Goal: Task Accomplishment & Management: Manage account settings

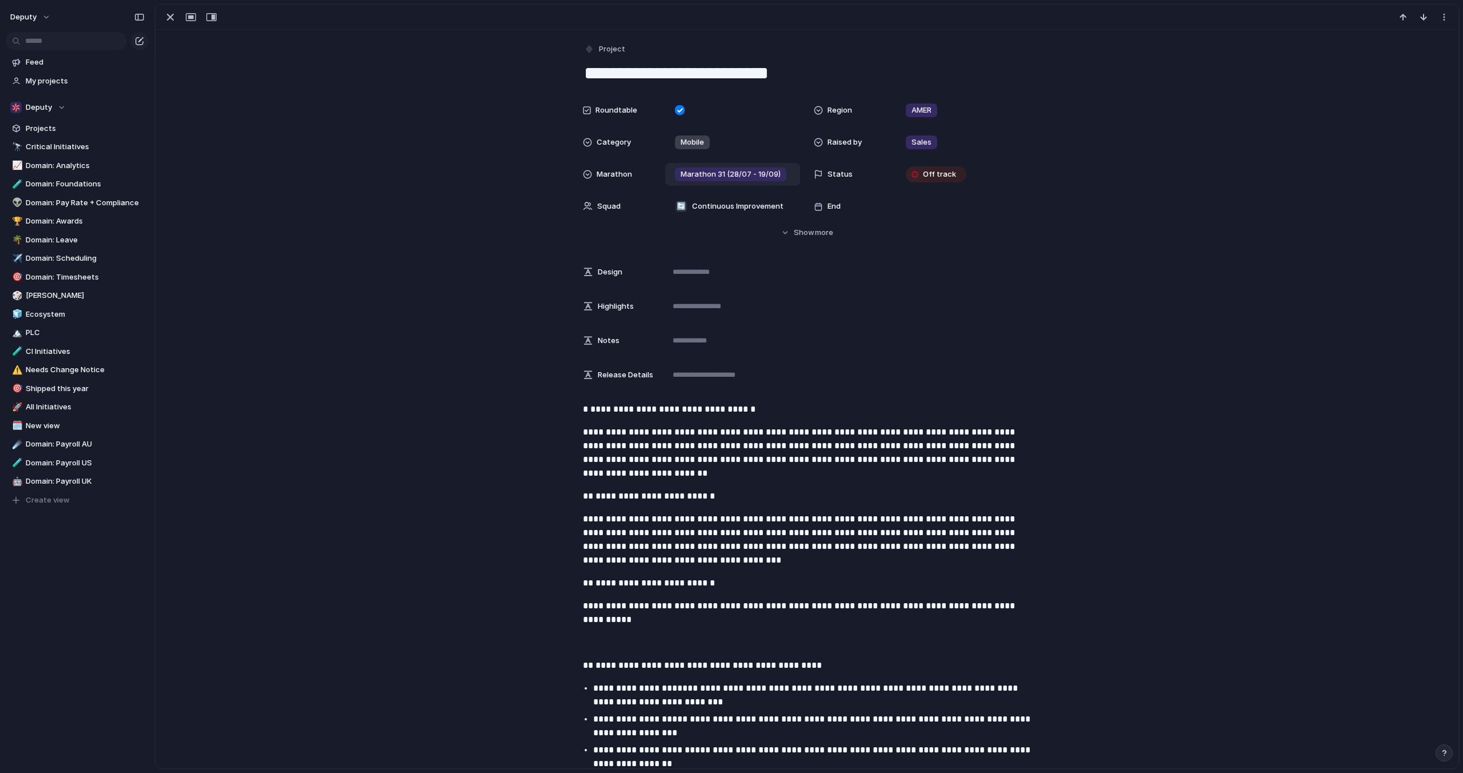
click at [744, 178] on span "Marathon 31 (28/07 - 19/09)" at bounding box center [731, 174] width 100 height 11
click at [1065, 214] on div "Resolved by Product Later Marathon 27 (15/12 - 07/02) Marathon 28 (10/02 - 04/0…" at bounding box center [731, 386] width 1463 height 773
click at [820, 237] on span "more" at bounding box center [824, 232] width 18 height 11
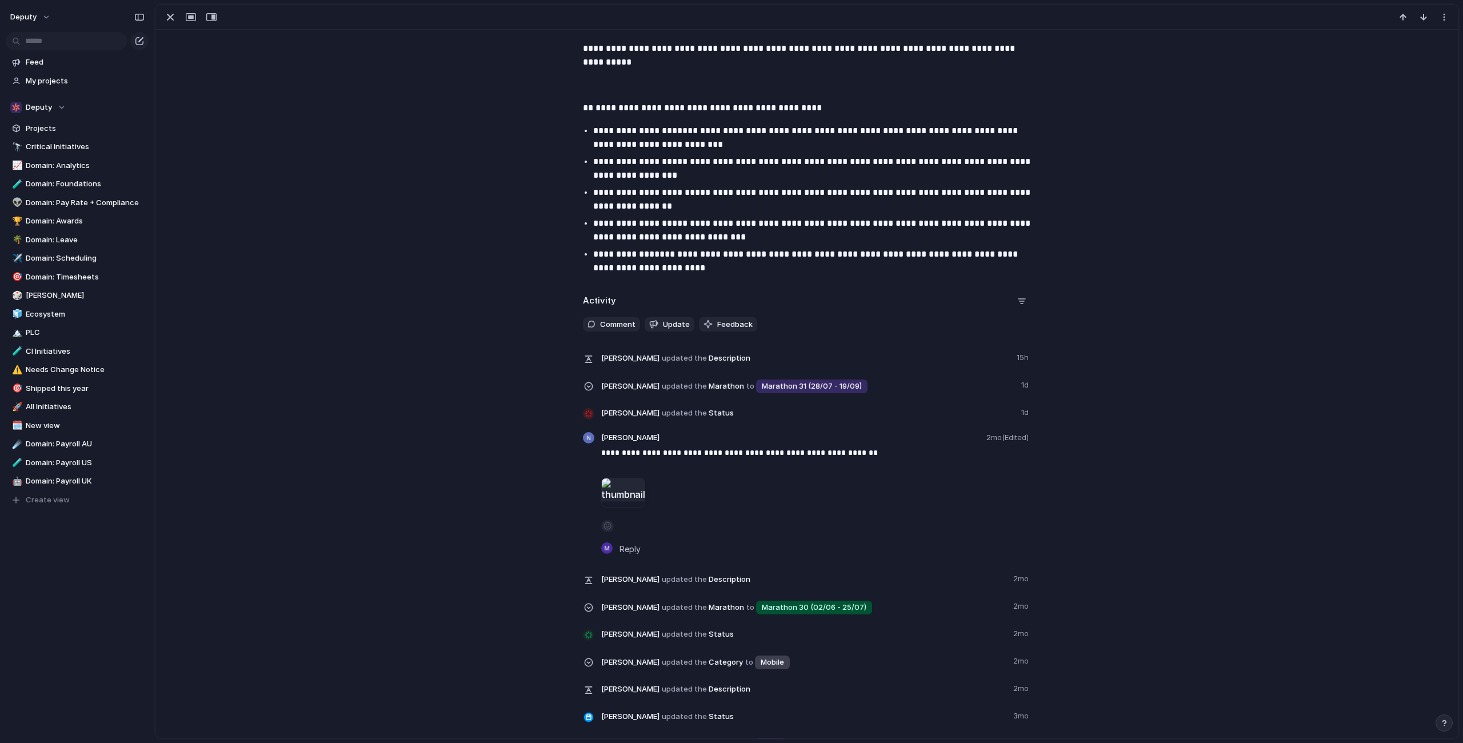
scroll to position [1494, 0]
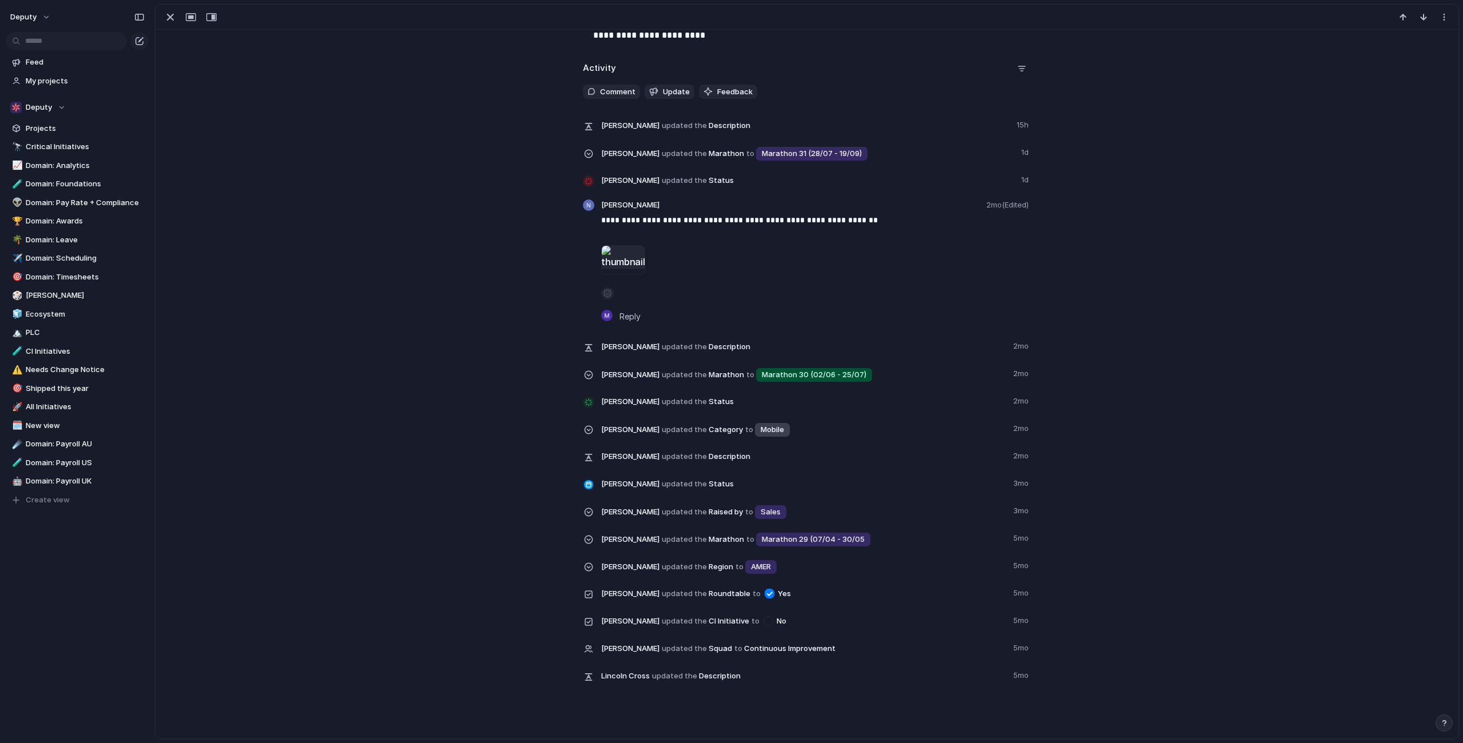
click at [584, 402] on div at bounding box center [588, 402] width 9 height 9
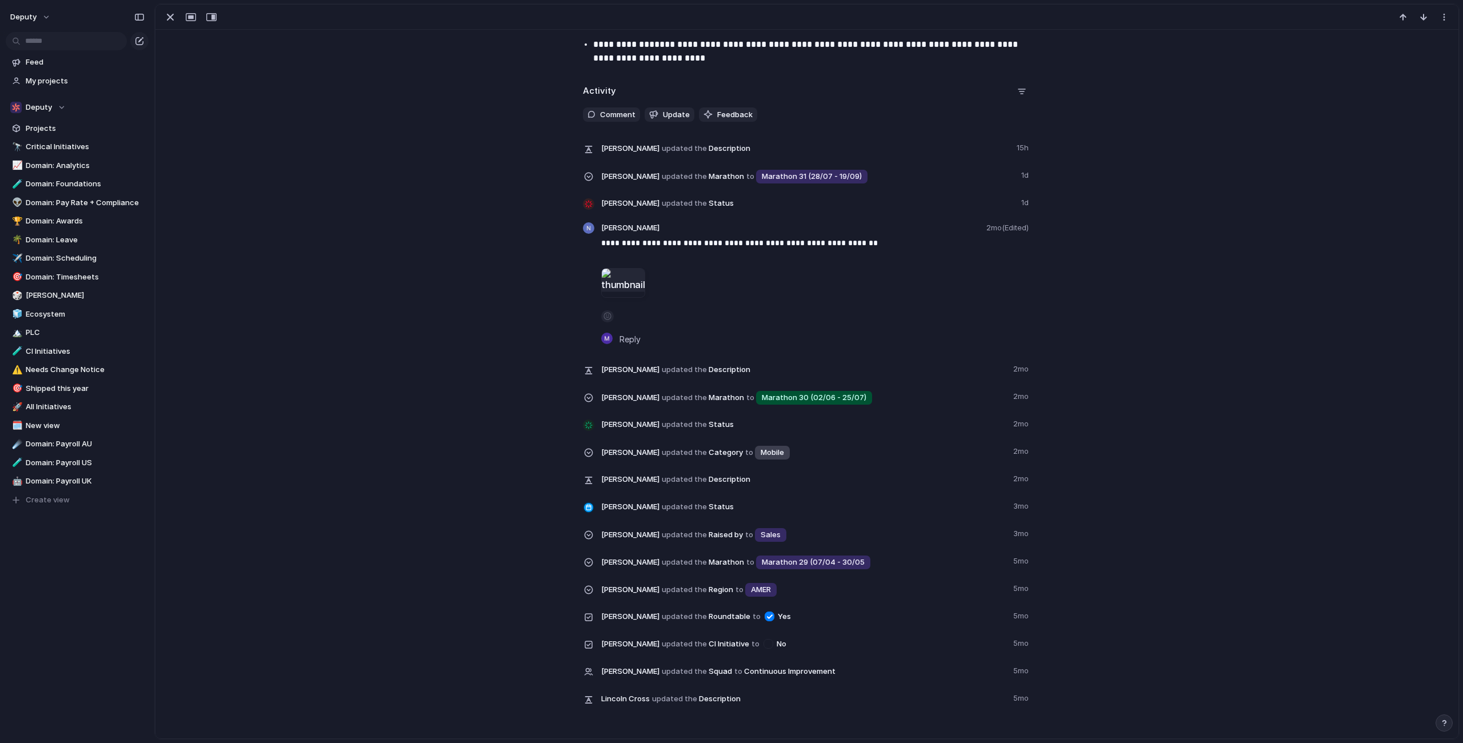
scroll to position [1534, 0]
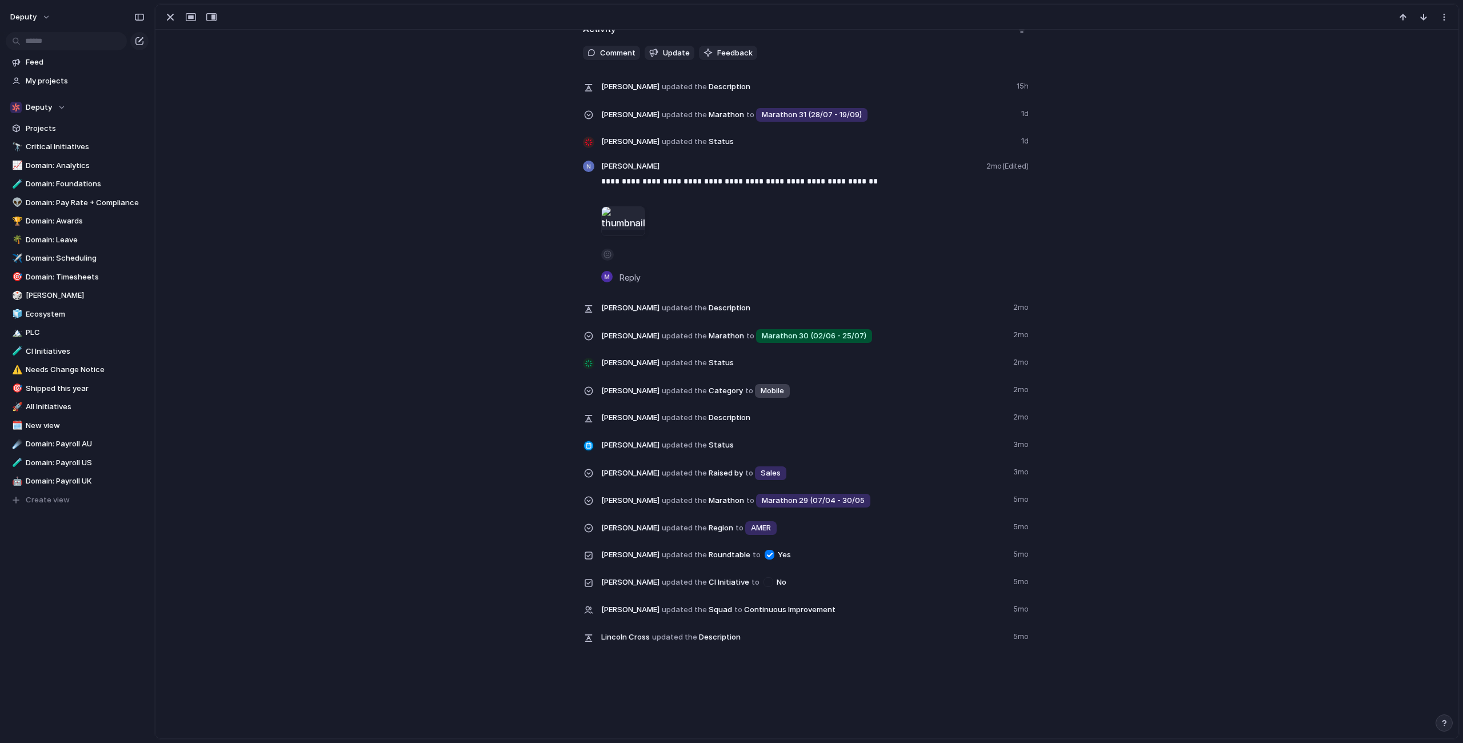
click at [701, 141] on span "[PERSON_NAME] updated the Status" at bounding box center [807, 141] width 413 height 16
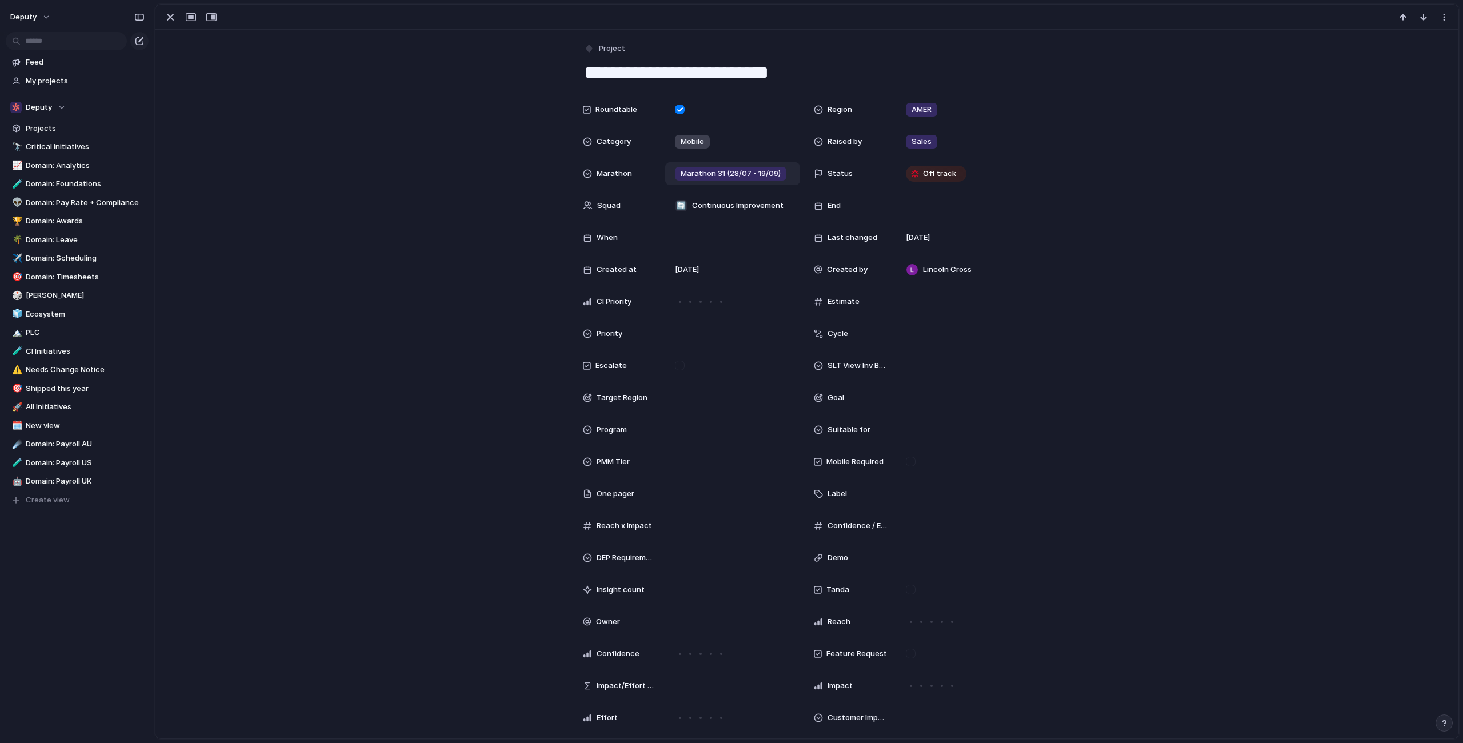
scroll to position [0, 0]
click at [923, 173] on span "Off track" at bounding box center [939, 174] width 33 height 11
click at [1062, 183] on div "Idea Planned On track Releasing At risk Off track Paused Canceled Done" at bounding box center [731, 371] width 1463 height 743
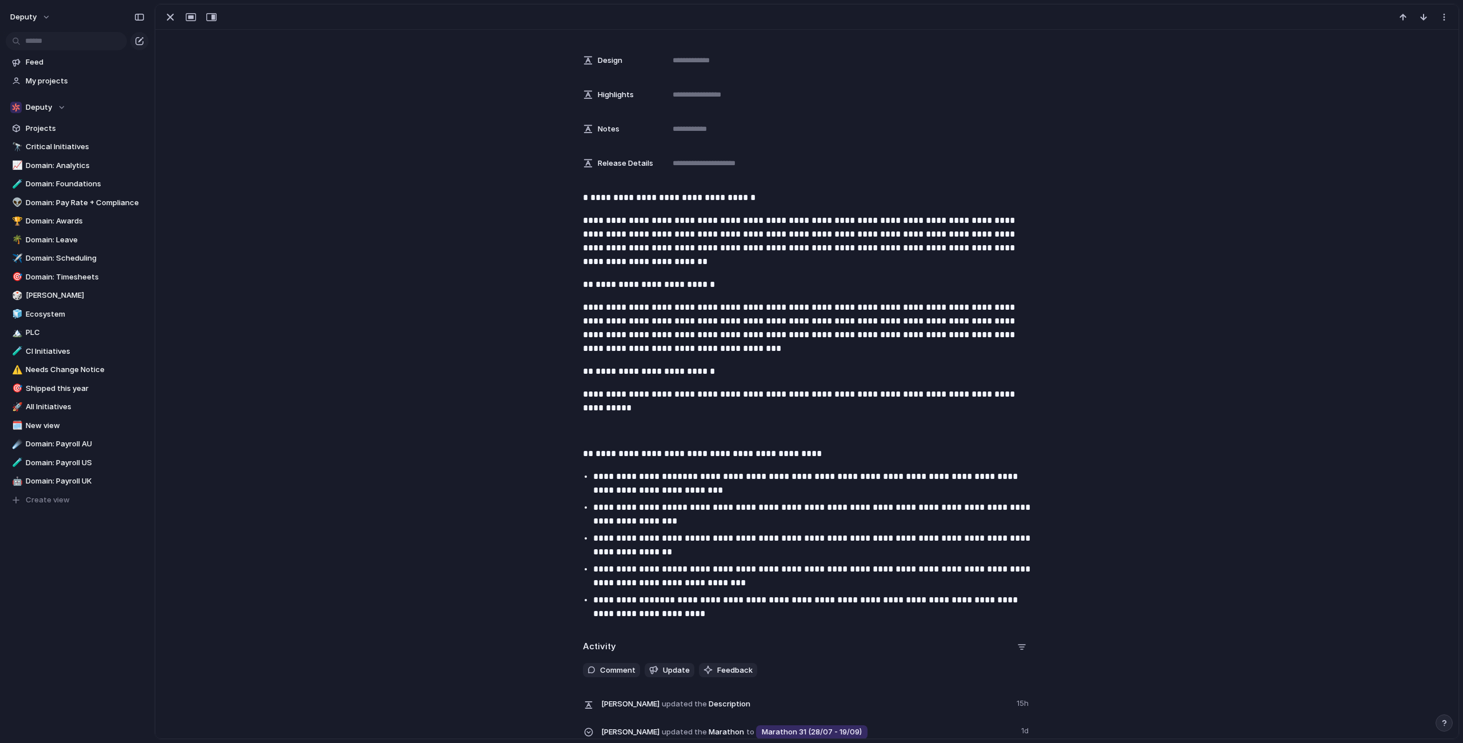
scroll to position [928, 0]
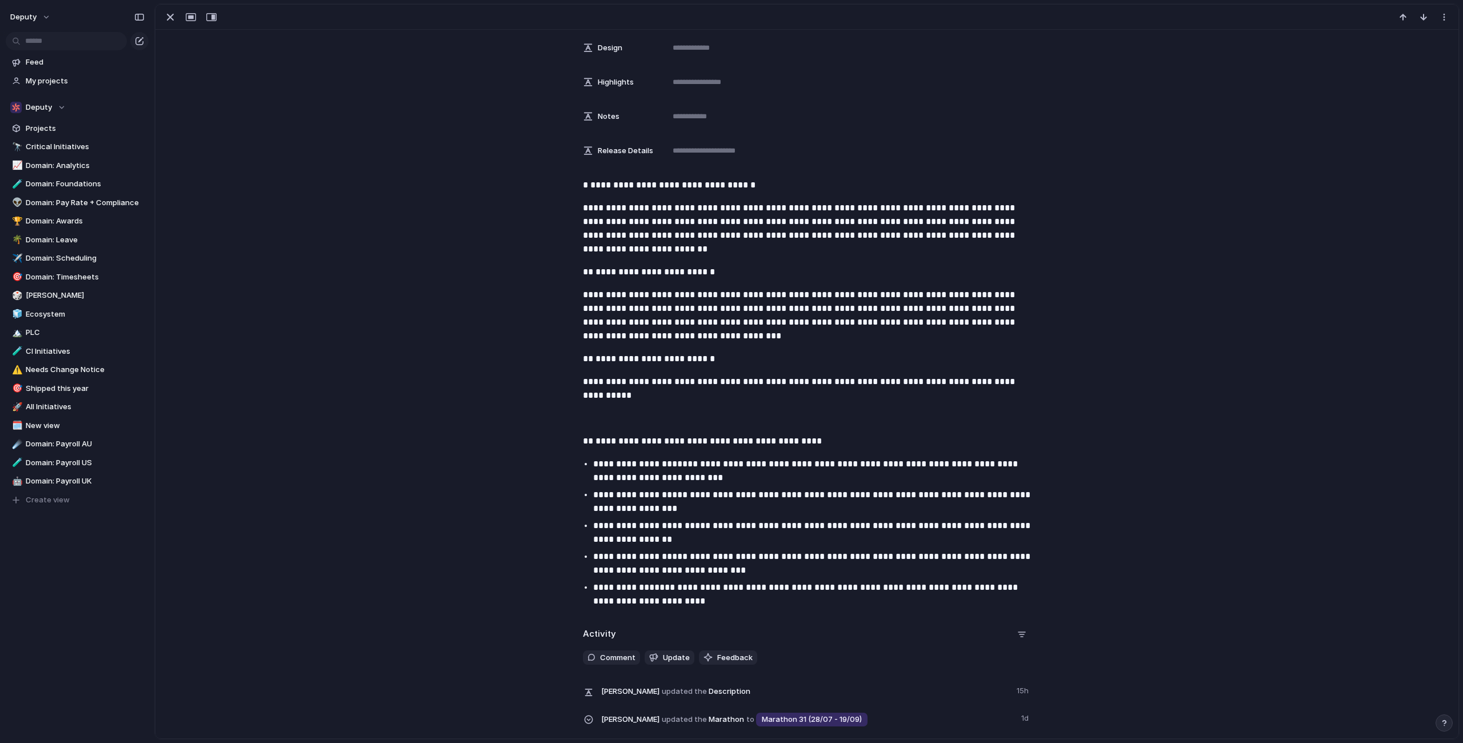
drag, startPoint x: 569, startPoint y: 166, endPoint x: 1025, endPoint y: 504, distance: 567.6
click at [1025, 504] on div "**********" at bounding box center [806, 181] width 1303 height 2160
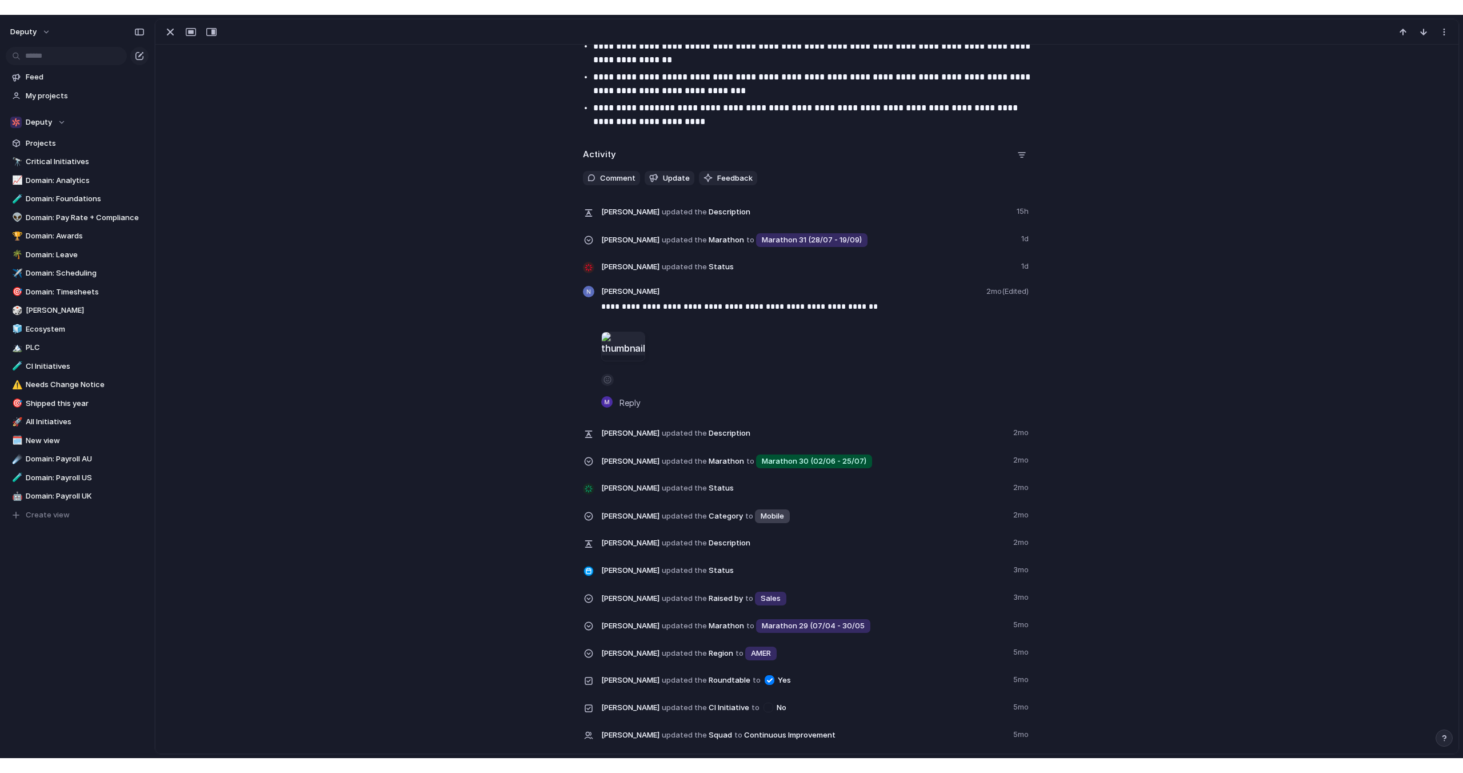
scroll to position [1420, 0]
